Goal: Task Accomplishment & Management: Use online tool/utility

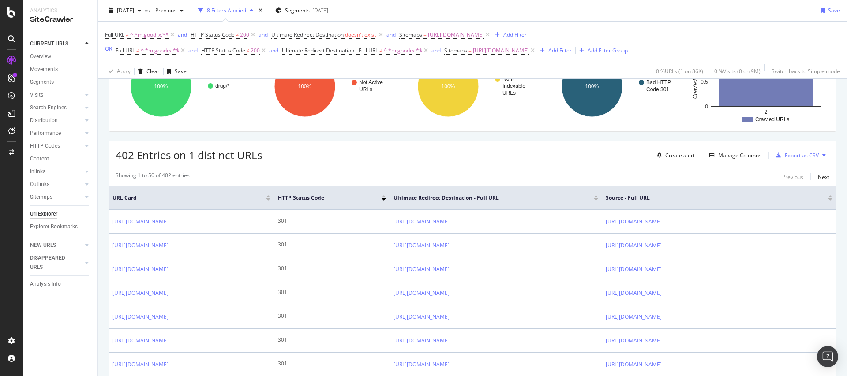
scroll to position [97, 0]
